Goal: Information Seeking & Learning: Learn about a topic

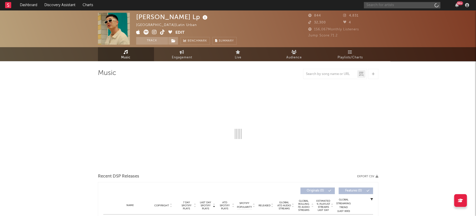
click at [390, 5] on input "text" at bounding box center [402, 5] width 76 height 6
click at [389, 8] on input "LA [PERSON_NAME]" at bounding box center [402, 5] width 76 height 6
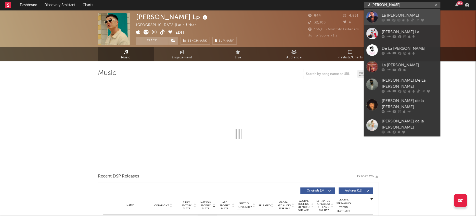
type input "LA [PERSON_NAME]"
click at [374, 18] on div at bounding box center [371, 16] width 11 height 11
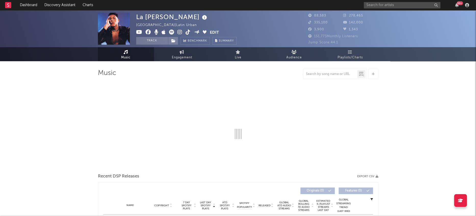
select select "6m"
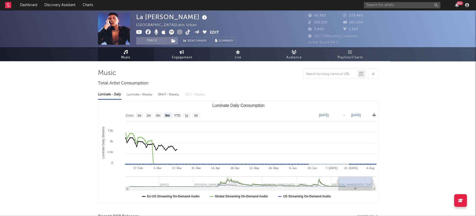
click at [182, 56] on span "Engagement" at bounding box center [182, 58] width 20 height 6
select select "1w"
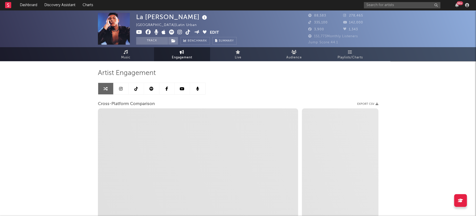
select select "1m"
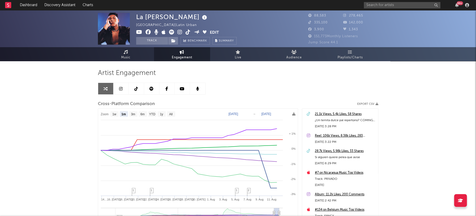
click at [122, 88] on icon at bounding box center [121, 89] width 4 height 4
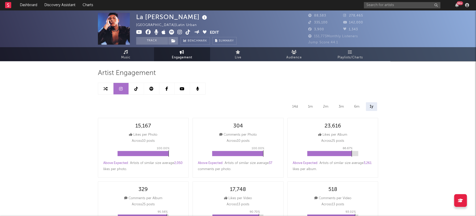
select select "6m"
